Goal: Information Seeking & Learning: Learn about a topic

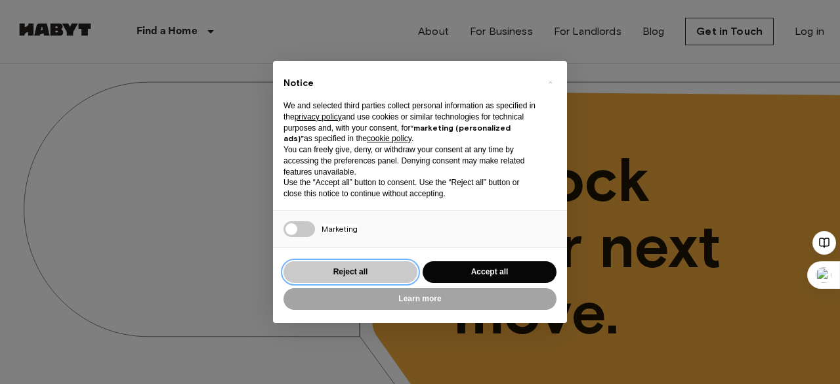
click at [397, 273] on button "Reject all" at bounding box center [350, 272] width 134 height 22
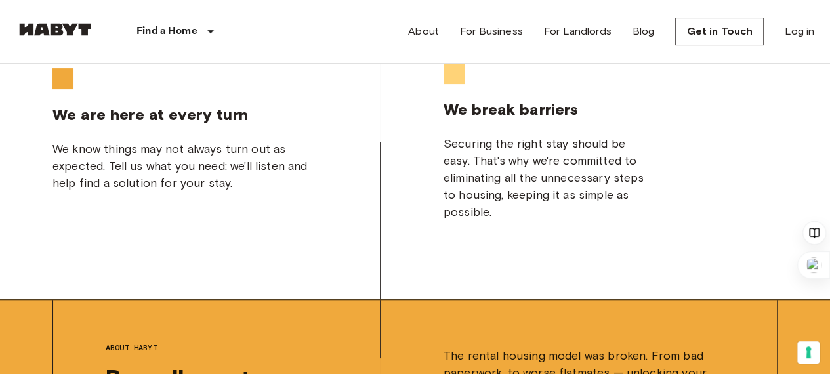
scroll to position [2654, 5]
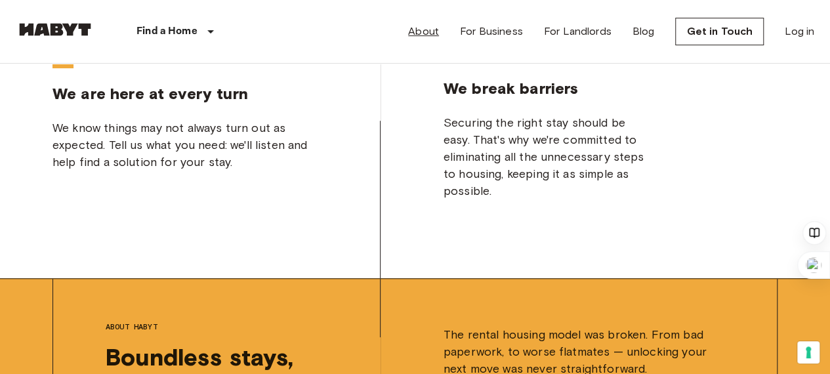
click at [426, 29] on link "About" at bounding box center [423, 32] width 31 height 16
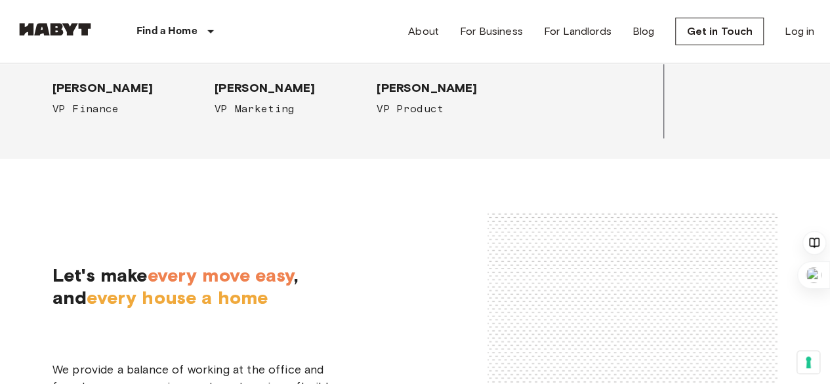
scroll to position [1941, 0]
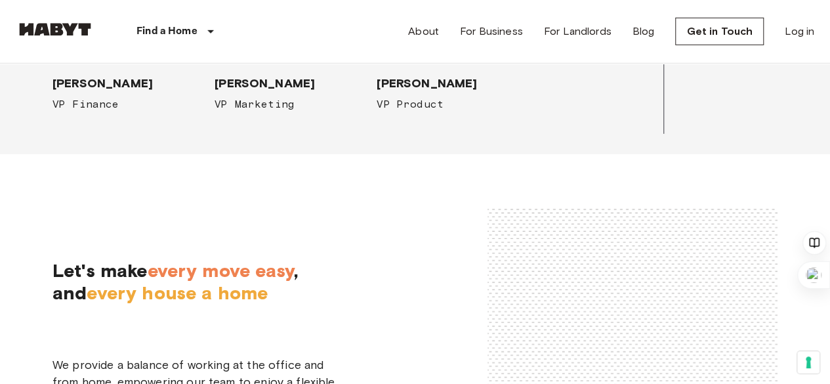
drag, startPoint x: 46, startPoint y: 219, endPoint x: 142, endPoint y: 218, distance: 96.4
copy span "[PERSON_NAME]"
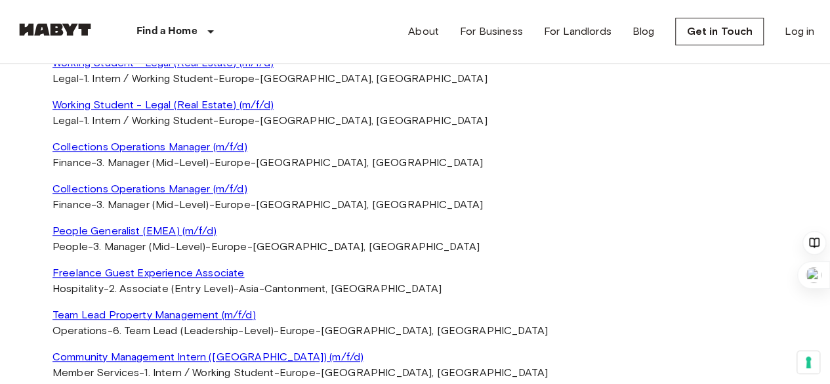
scroll to position [2825, 0]
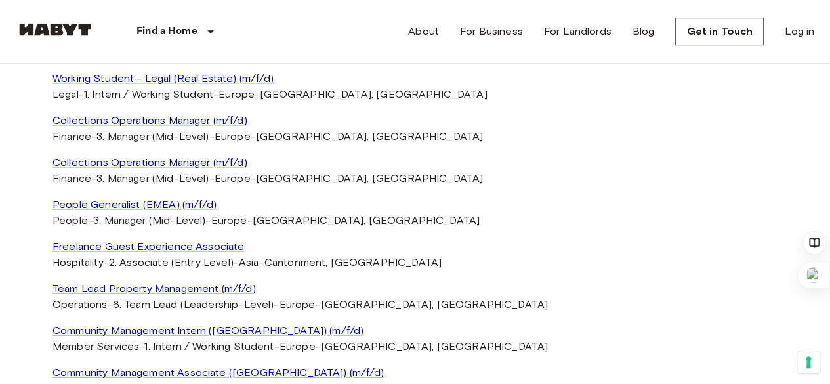
scroll to position [2832, 0]
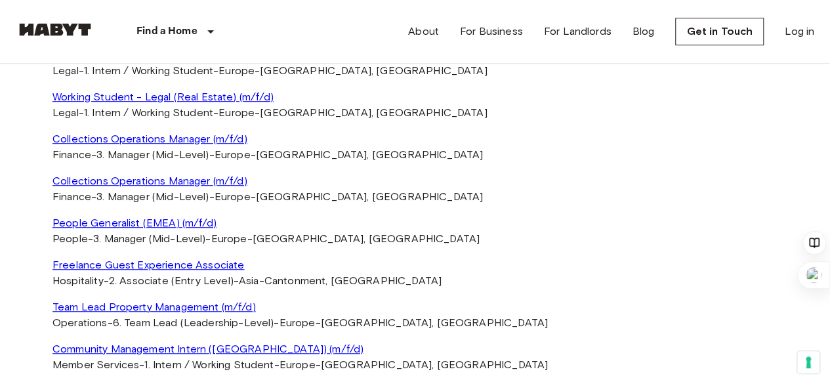
select select "*********"
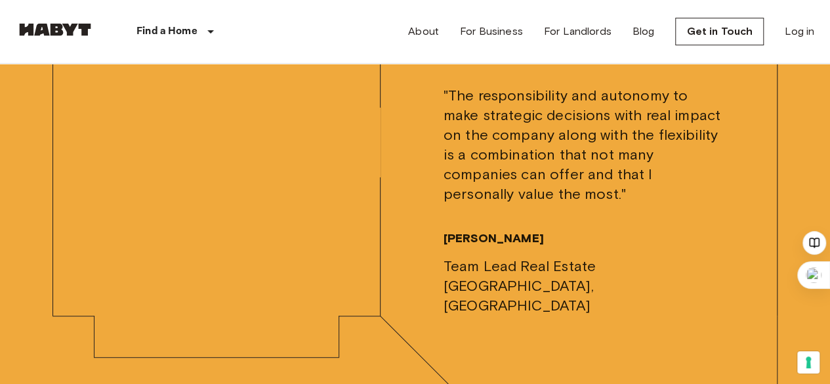
scroll to position [2680, 0]
